Goal: Task Accomplishment & Management: Complete application form

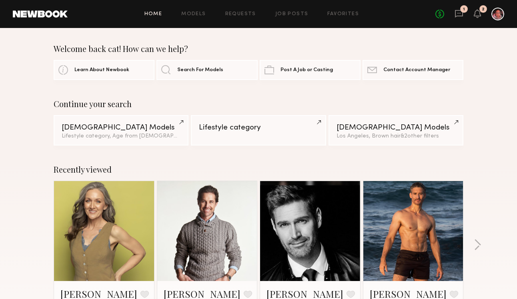
click at [461, 11] on div "1" at bounding box center [464, 9] width 8 height 8
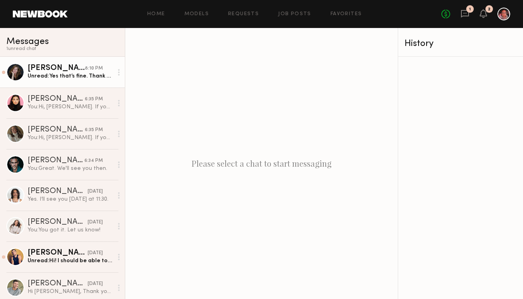
click at [73, 71] on div "[PERSON_NAME]" at bounding box center [56, 68] width 57 height 8
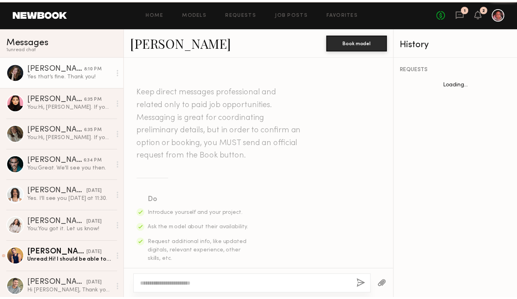
scroll to position [643, 0]
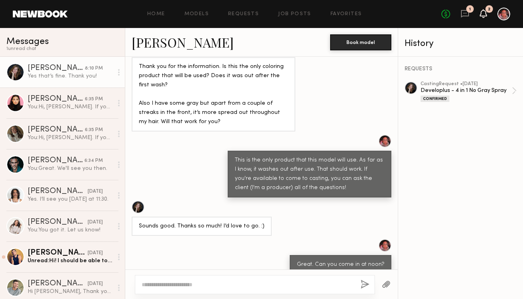
click at [484, 12] on icon at bounding box center [483, 13] width 6 height 6
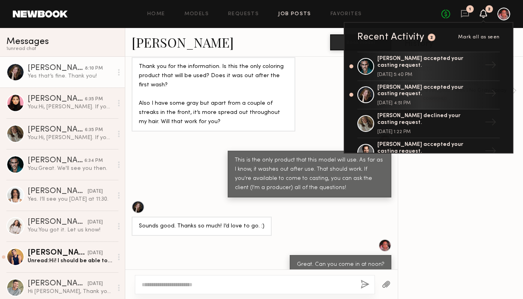
click at [304, 14] on link "Job Posts" at bounding box center [294, 14] width 33 height 5
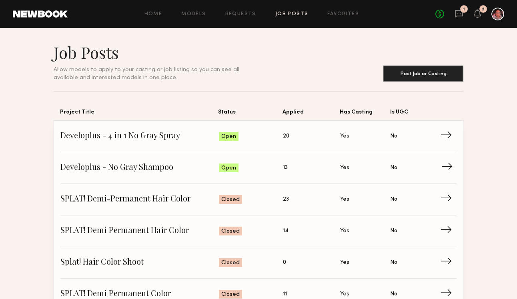
click at [449, 168] on span "→" at bounding box center [449, 168] width 16 height 12
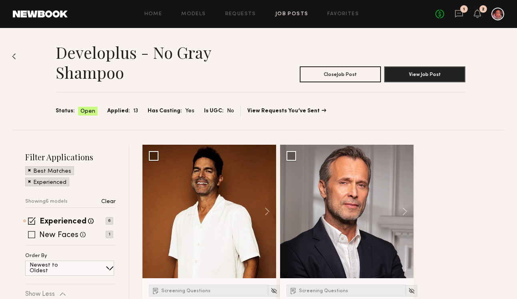
click at [35, 236] on span at bounding box center [31, 234] width 7 height 7
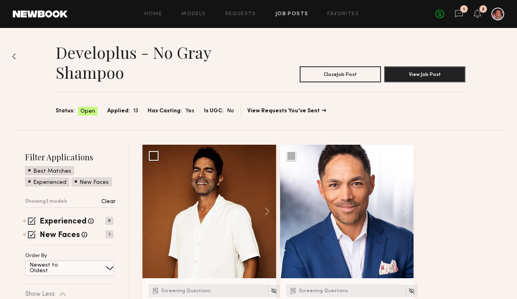
click at [29, 170] on span at bounding box center [29, 169] width 3 height 7
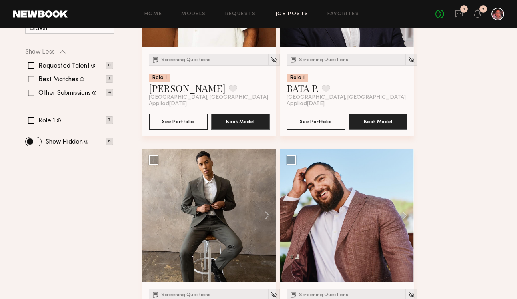
scroll to position [48, 0]
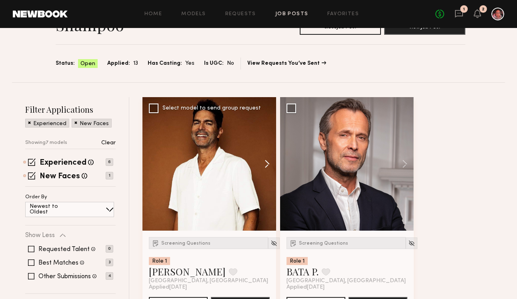
click at [269, 164] on button at bounding box center [263, 164] width 26 height 134
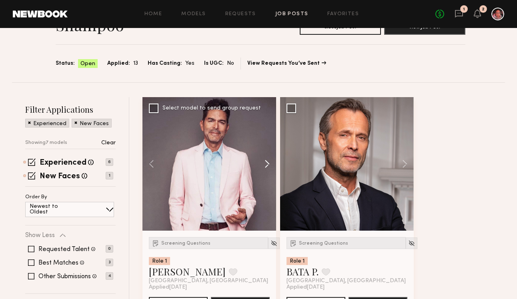
click at [268, 163] on button at bounding box center [263, 164] width 26 height 134
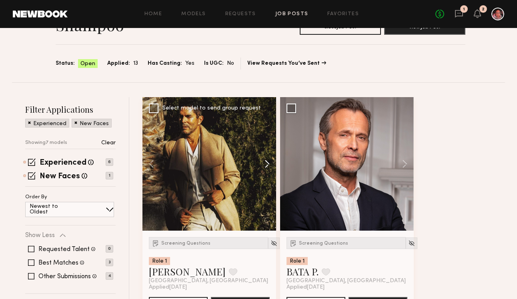
click at [268, 163] on button at bounding box center [263, 164] width 26 height 134
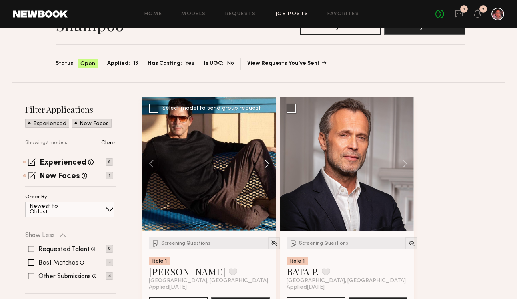
click at [268, 163] on button at bounding box center [263, 164] width 26 height 134
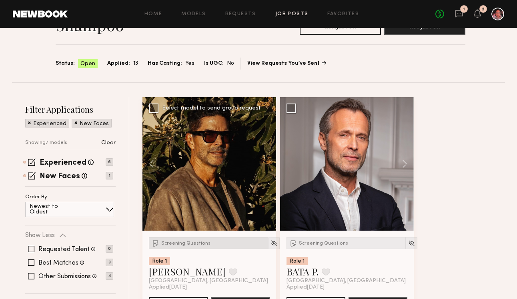
click at [188, 241] on span "Screening Questions" at bounding box center [185, 243] width 49 height 5
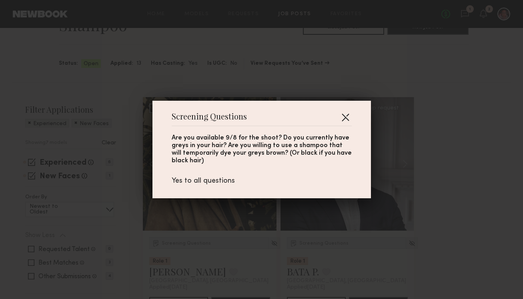
click at [348, 111] on button "button" at bounding box center [345, 117] width 13 height 13
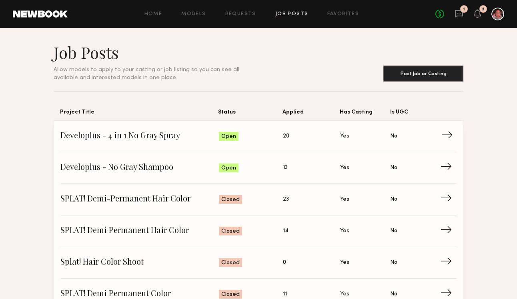
click at [118, 142] on span "Developlus - 4 in 1 No Gray Spray" at bounding box center [139, 136] width 158 height 12
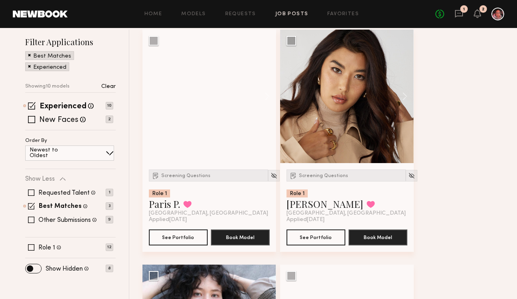
scroll to position [113, 0]
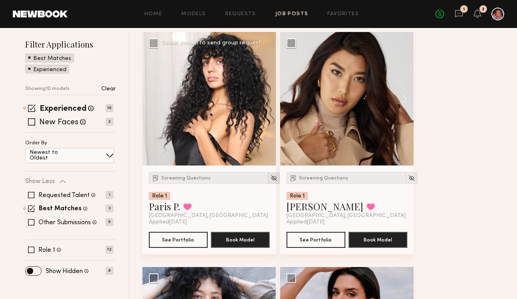
click at [270, 178] on img at bounding box center [273, 178] width 7 height 7
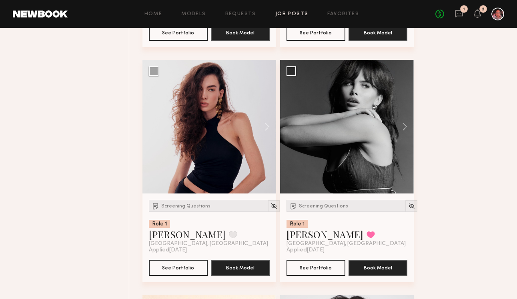
scroll to position [554, 0]
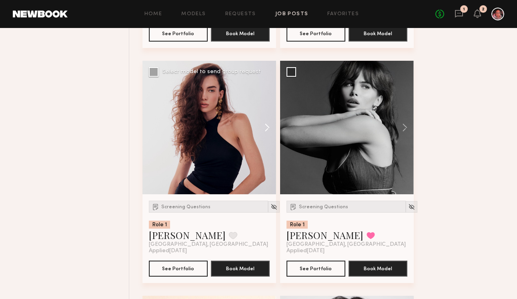
click at [266, 131] on button at bounding box center [263, 128] width 26 height 134
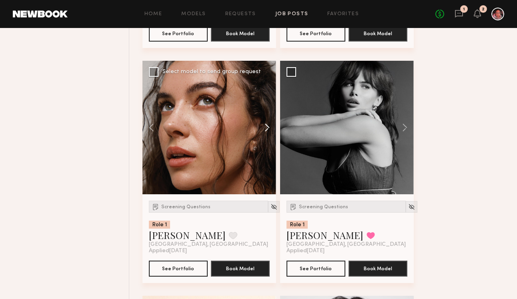
click at [266, 131] on button at bounding box center [263, 128] width 26 height 134
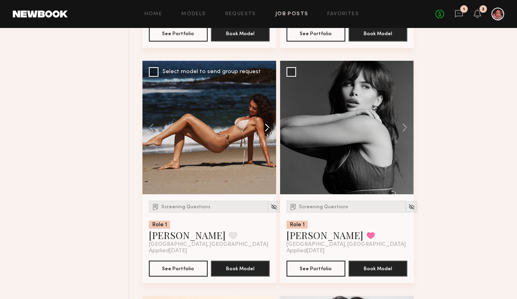
click at [266, 131] on button at bounding box center [263, 128] width 26 height 134
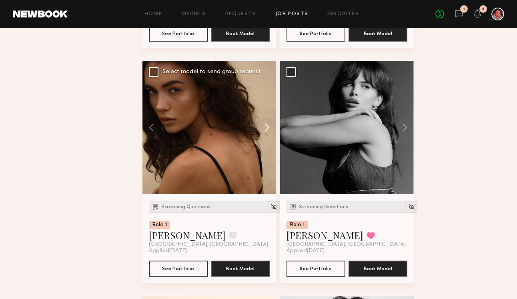
click at [266, 131] on button at bounding box center [263, 128] width 26 height 134
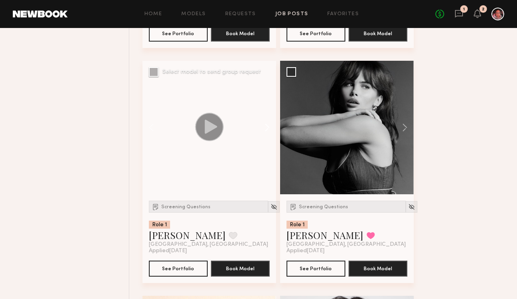
click at [266, 131] on button at bounding box center [263, 128] width 26 height 134
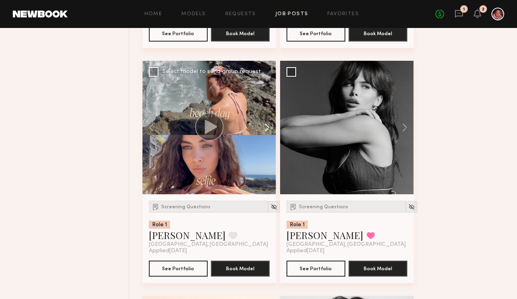
click at [266, 131] on button at bounding box center [263, 128] width 26 height 134
